Goal: Find specific page/section: Find specific page/section

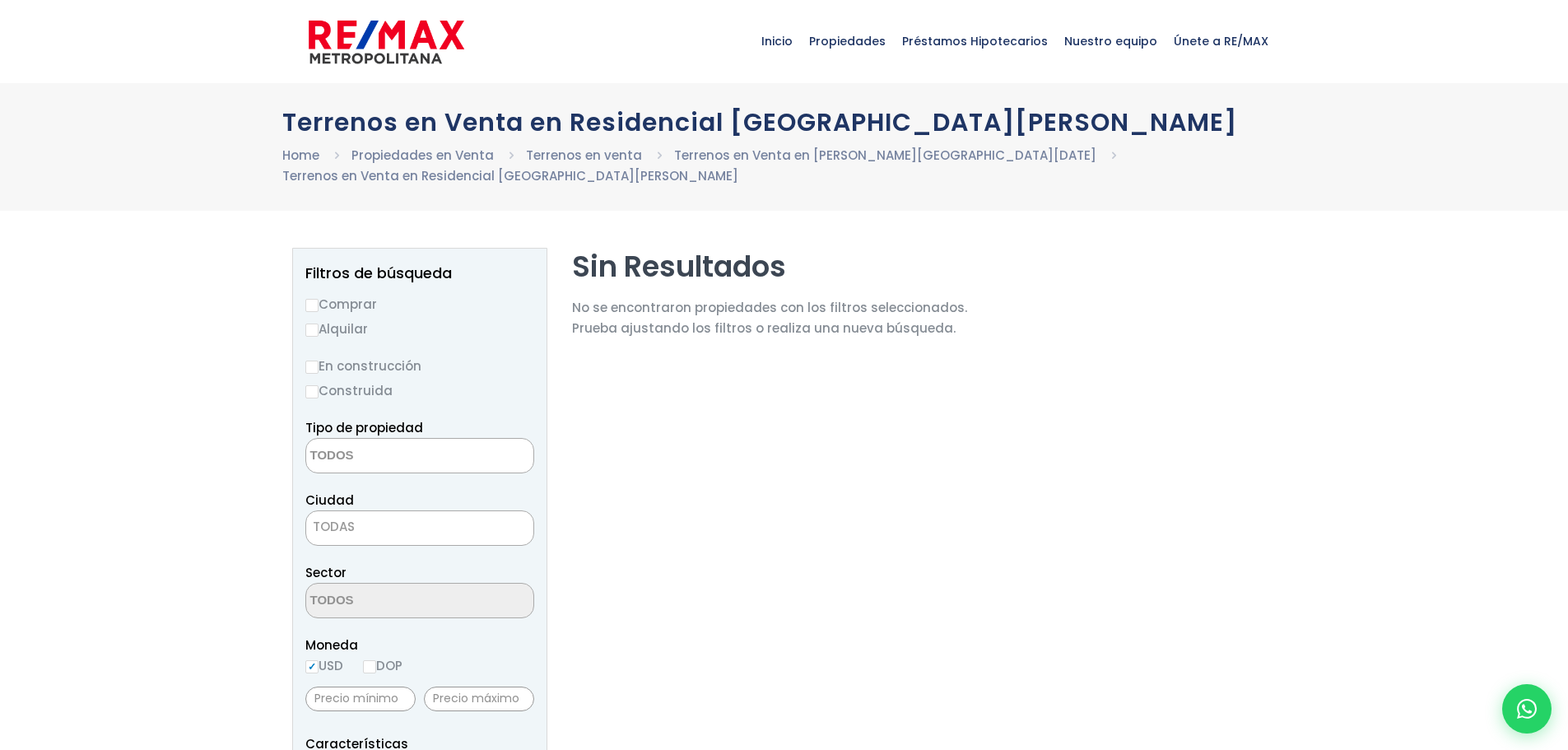
click at [422, 439] on textarea "Search" at bounding box center [385, 456] width 160 height 35
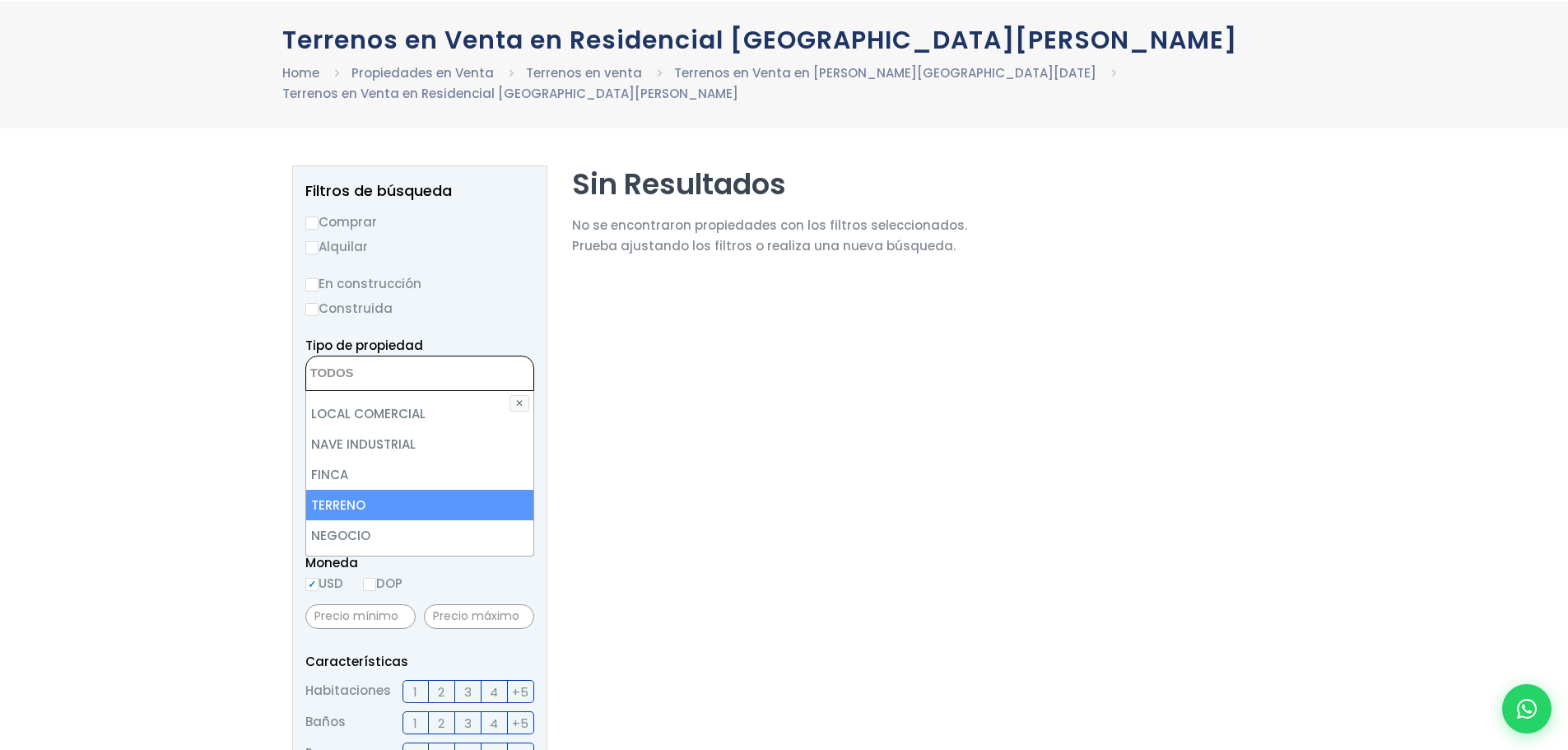
scroll to position [82, 0]
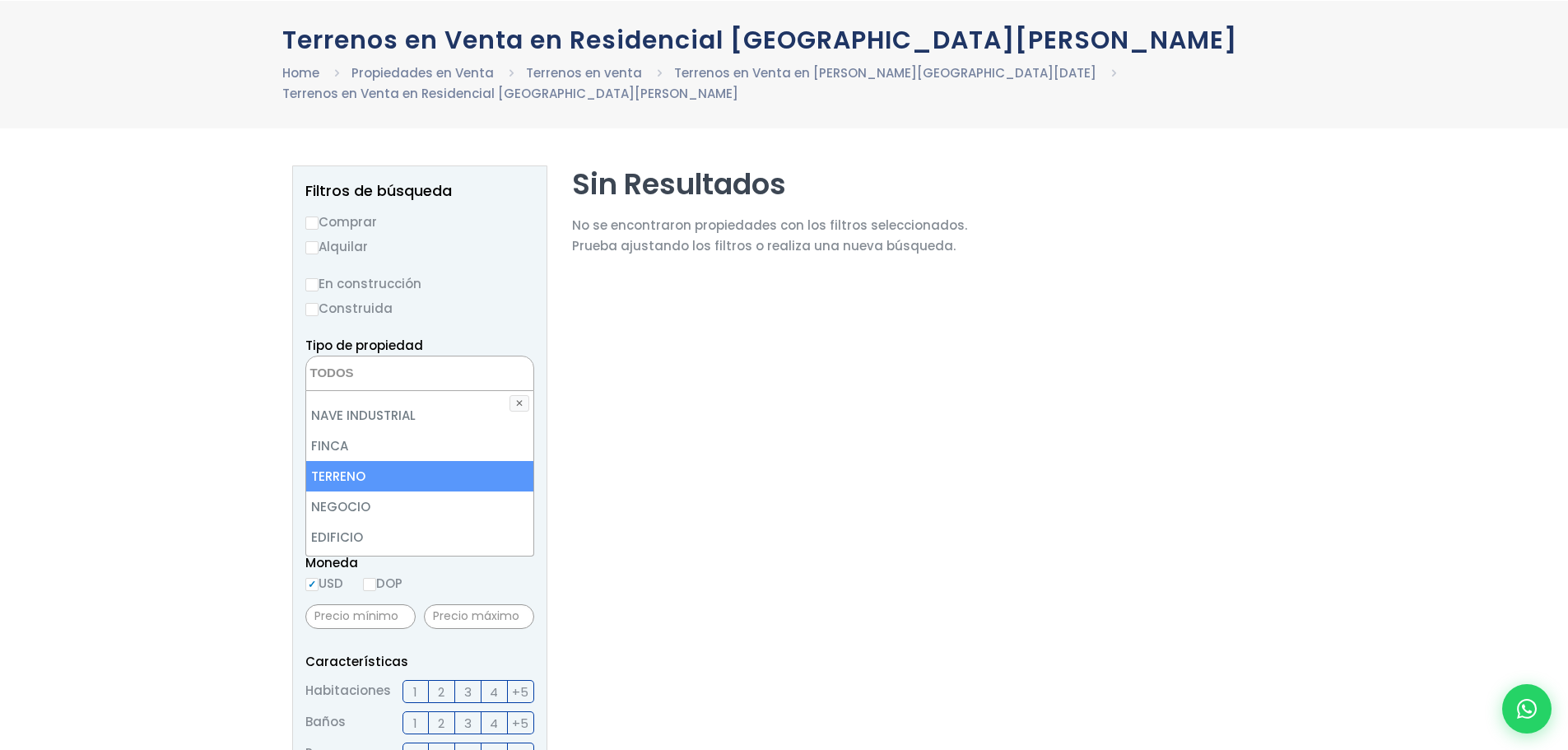
click at [434, 461] on li "TERRENO" at bounding box center [419, 476] width 227 height 30
select select "land"
click at [668, 483] on section "Sin Resultados No se encontraron propiedades con los filtros seleccionados. Pru…" at bounding box center [769, 725] width 395 height 1121
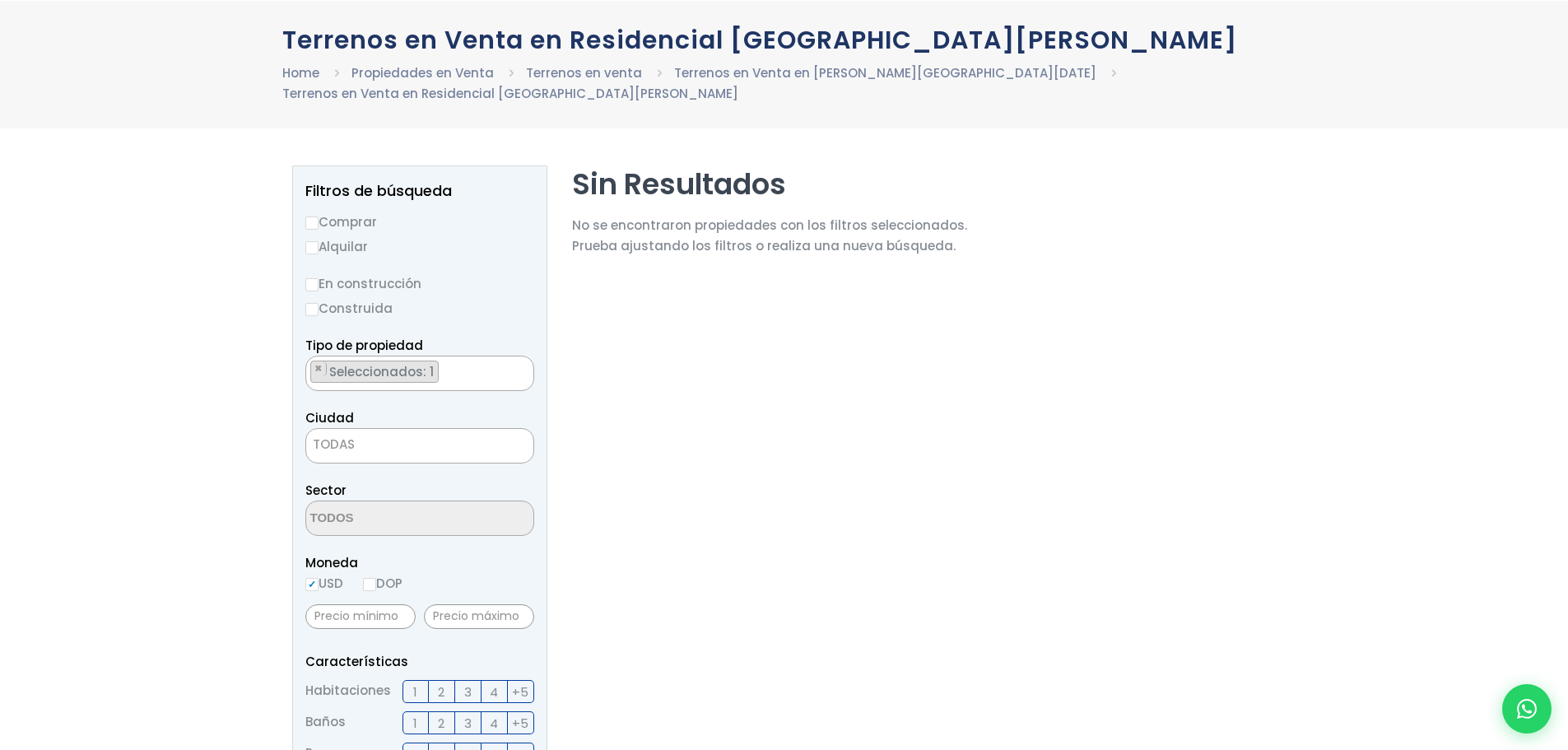
click at [435, 433] on span "TODAS" at bounding box center [419, 444] width 227 height 23
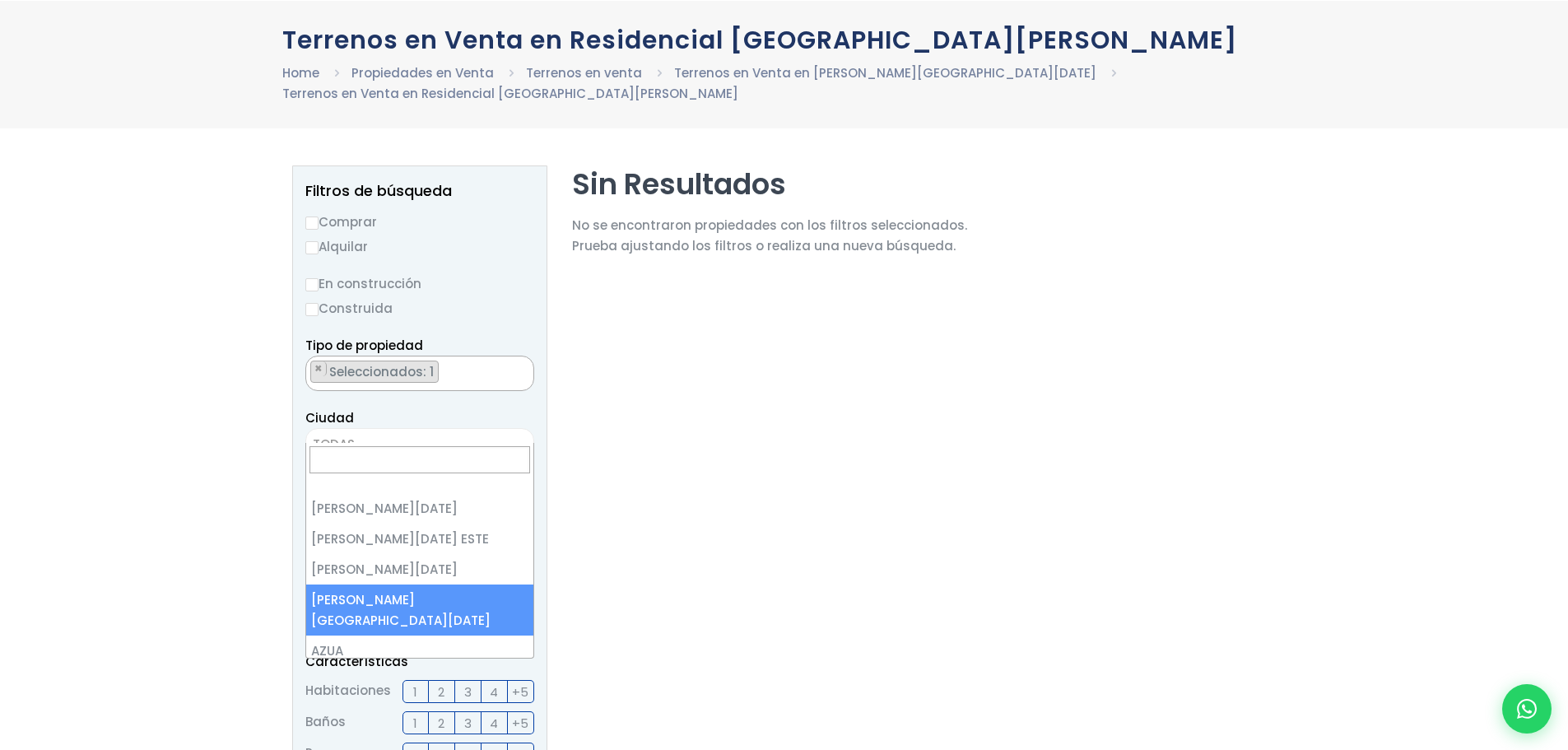
select select "150"
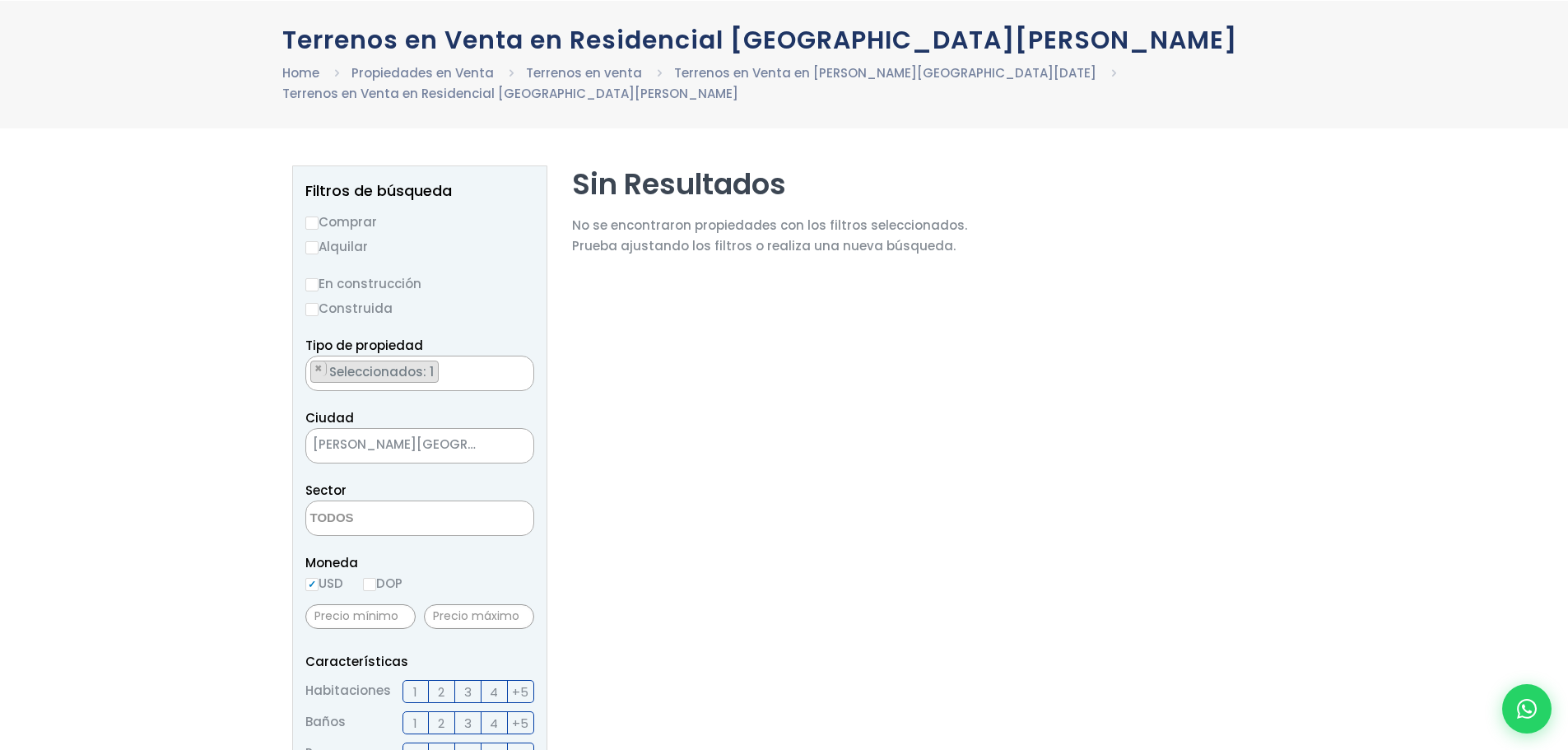
click at [443, 501] on textarea "Search" at bounding box center [385, 518] width 160 height 35
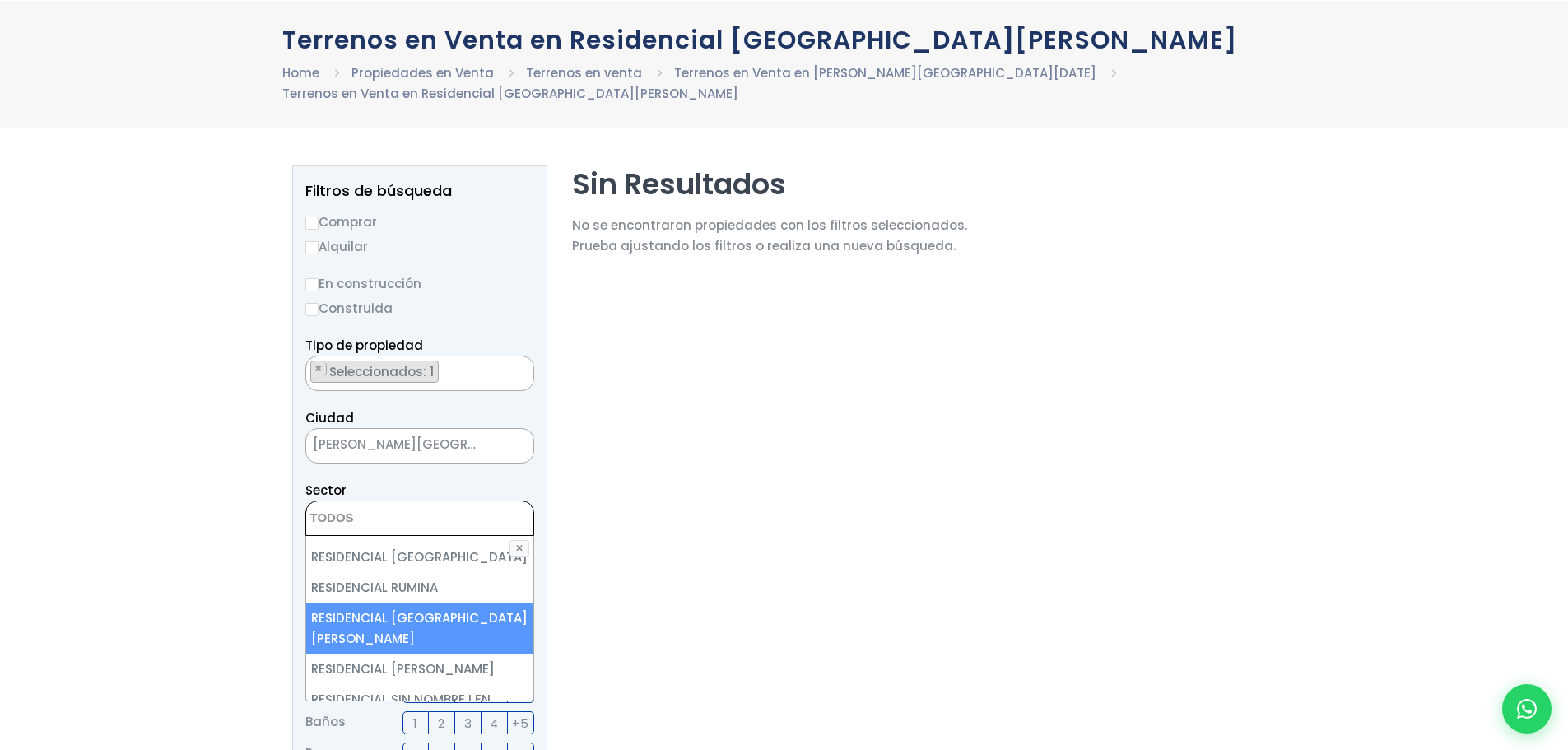
scroll to position [6503, 0]
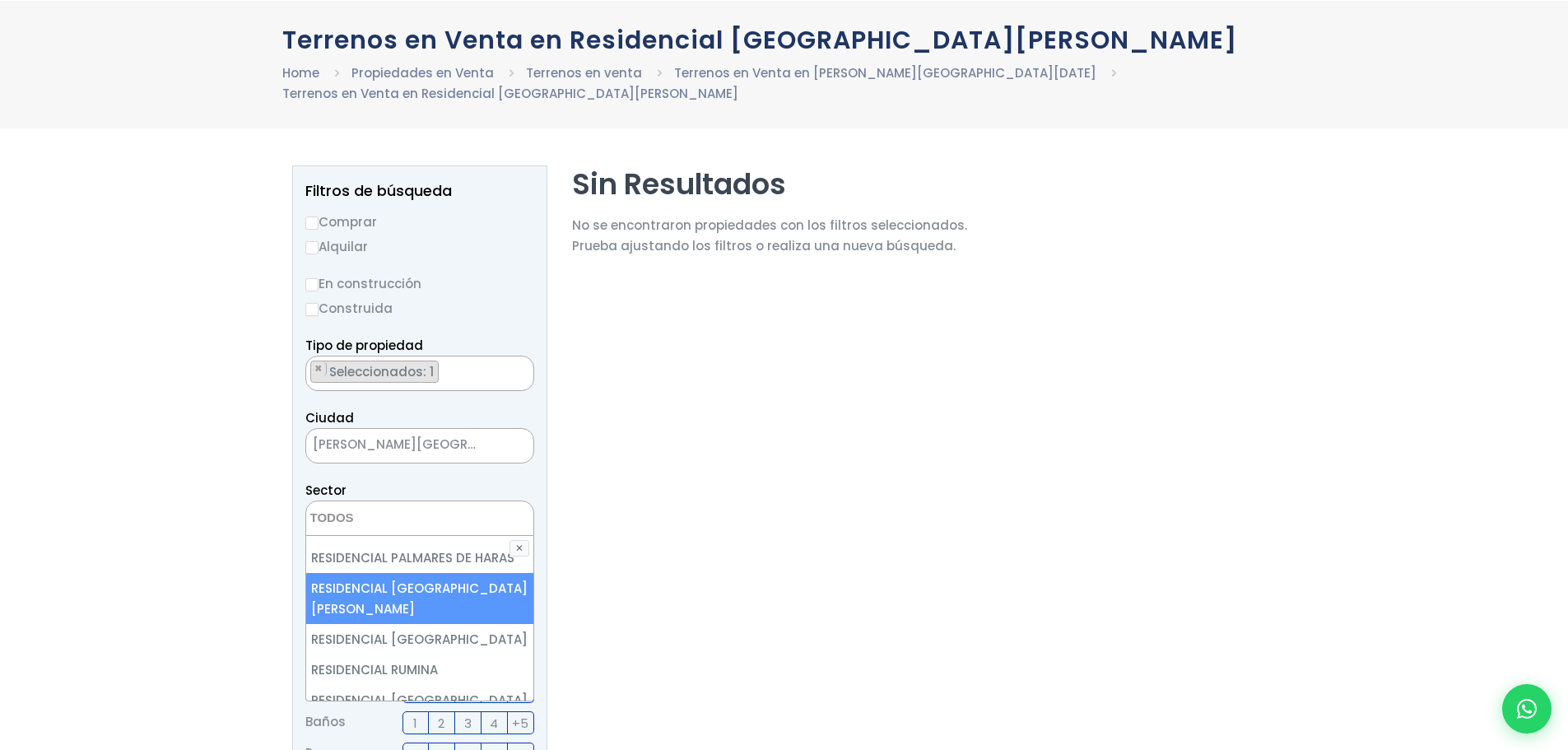
click at [462, 573] on li "RESIDENCIAL [GEOGRAPHIC_DATA][PERSON_NAME]" at bounding box center [419, 598] width 227 height 51
select select "13472"
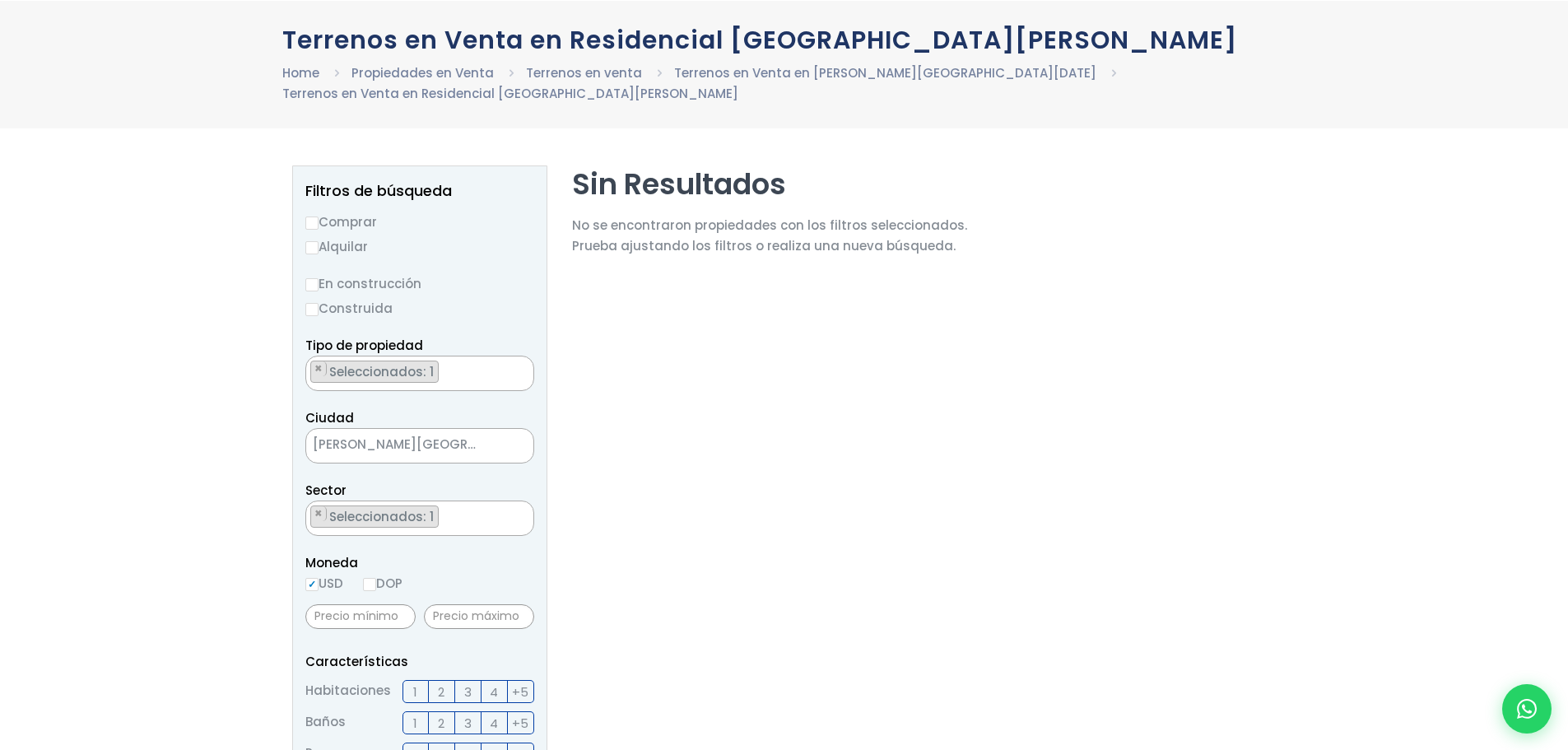
click at [701, 557] on section "Sin Resultados No se encontraron propiedades con los filtros seleccionados. Pru…" at bounding box center [769, 725] width 395 height 1121
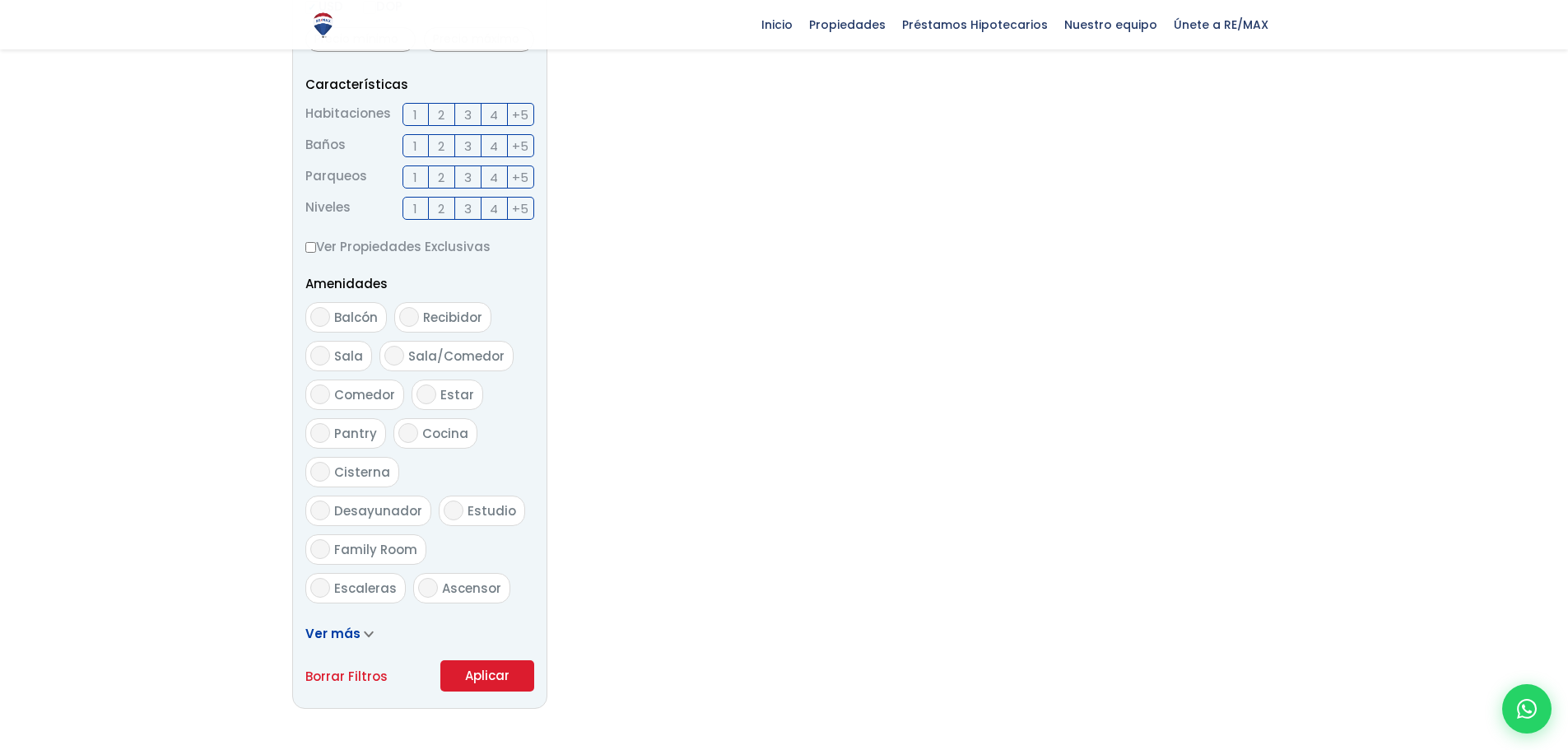
scroll to position [740, 0]
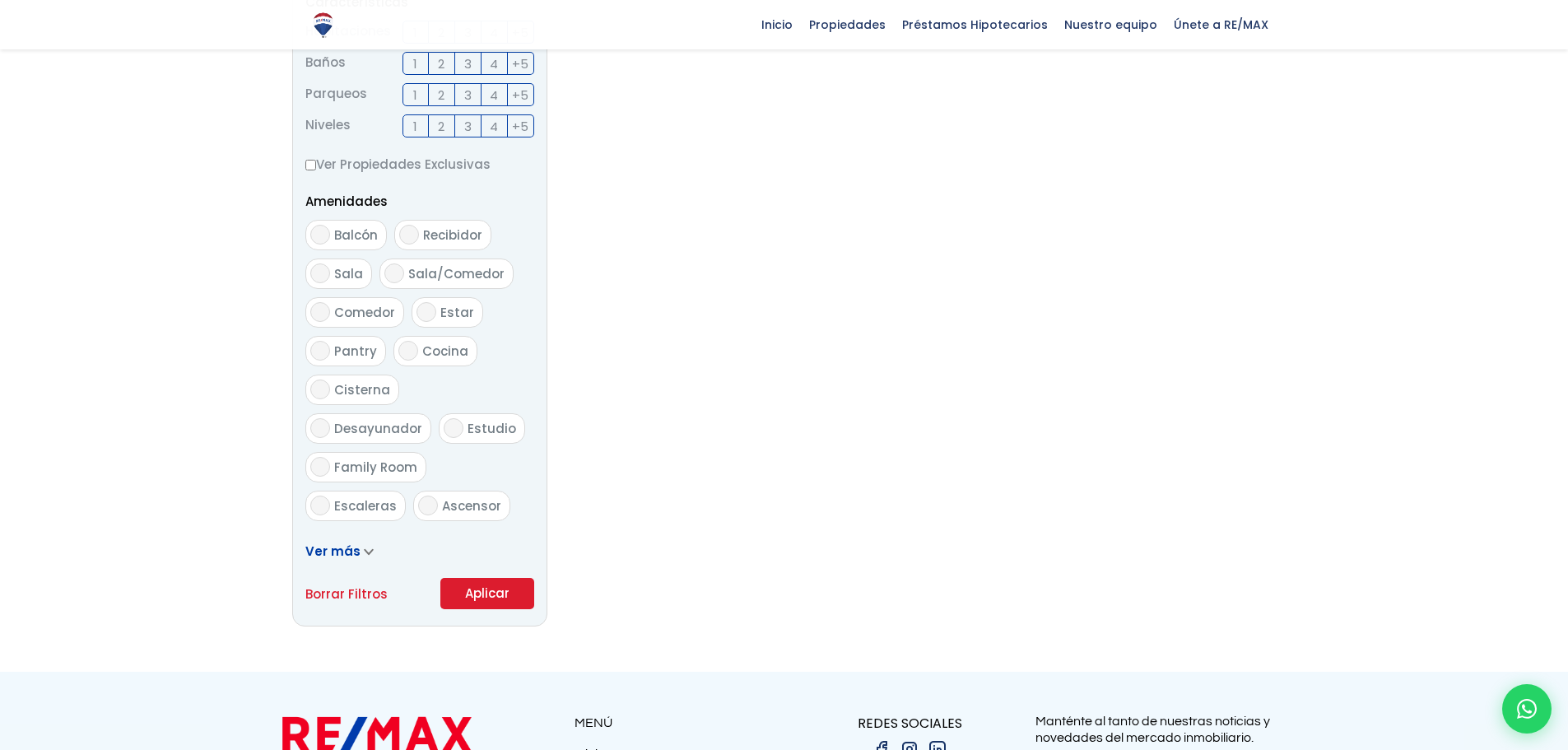
click at [488, 578] on button "Aplicar" at bounding box center [487, 594] width 94 height 31
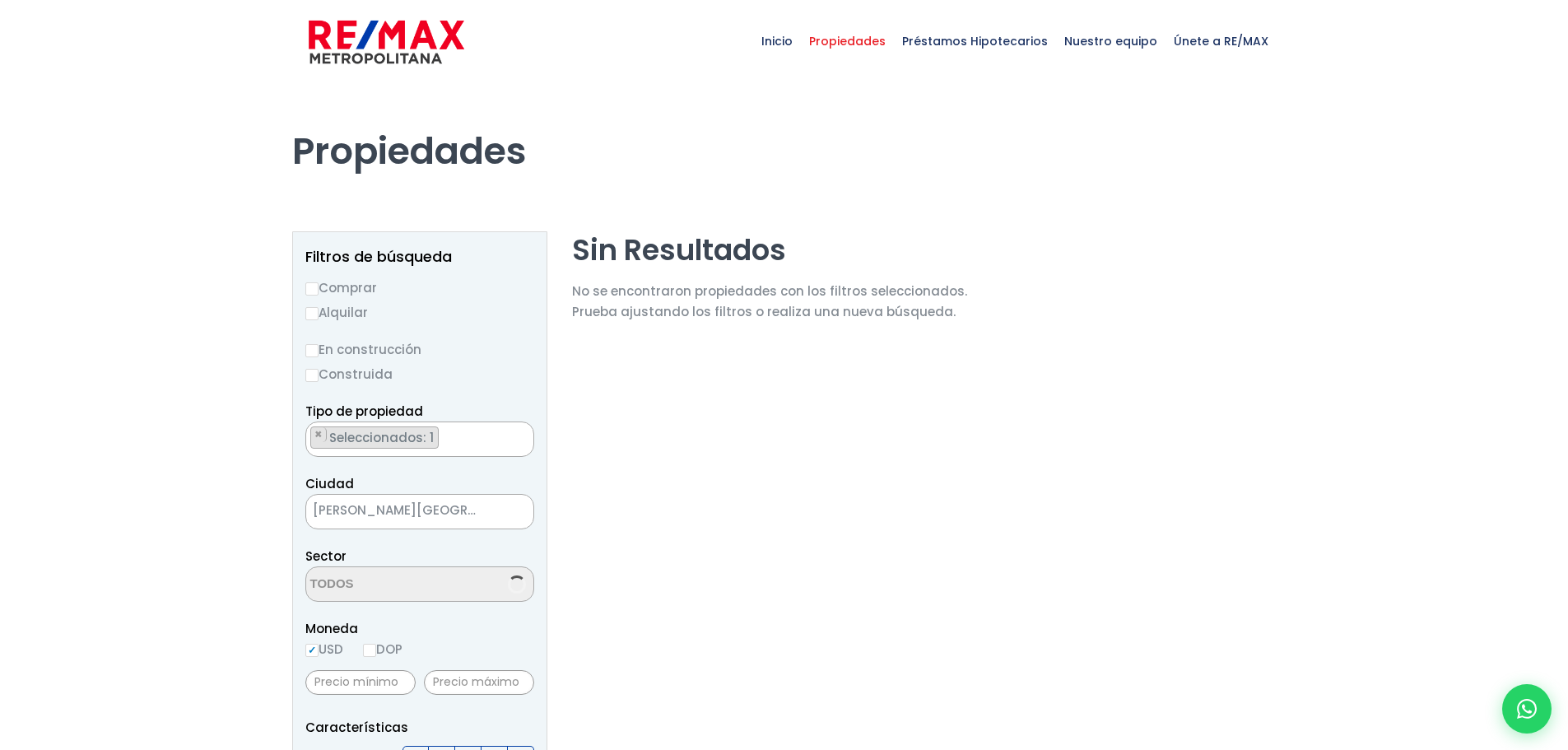
scroll to position [3976, 0]
select select "13472"
